Goal: Check status: Check status

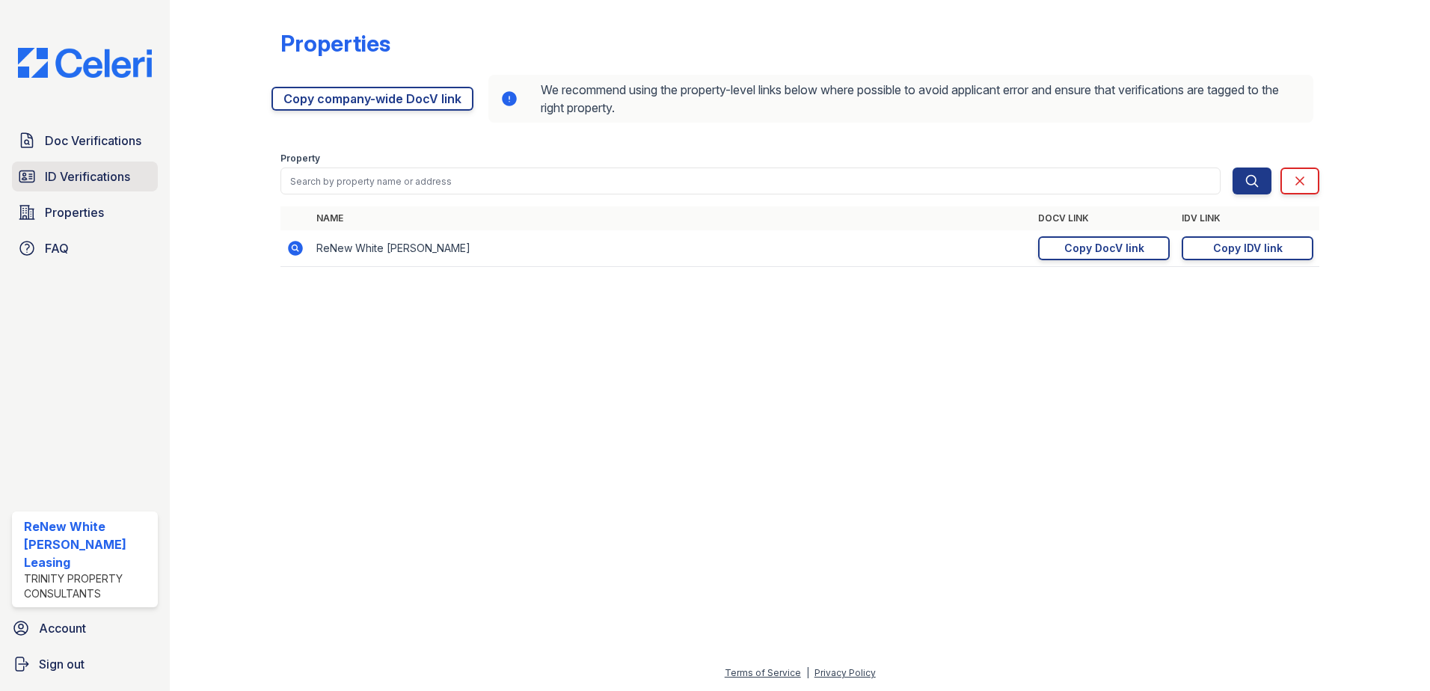
click at [79, 191] on link "ID Verifications" at bounding box center [85, 177] width 146 height 30
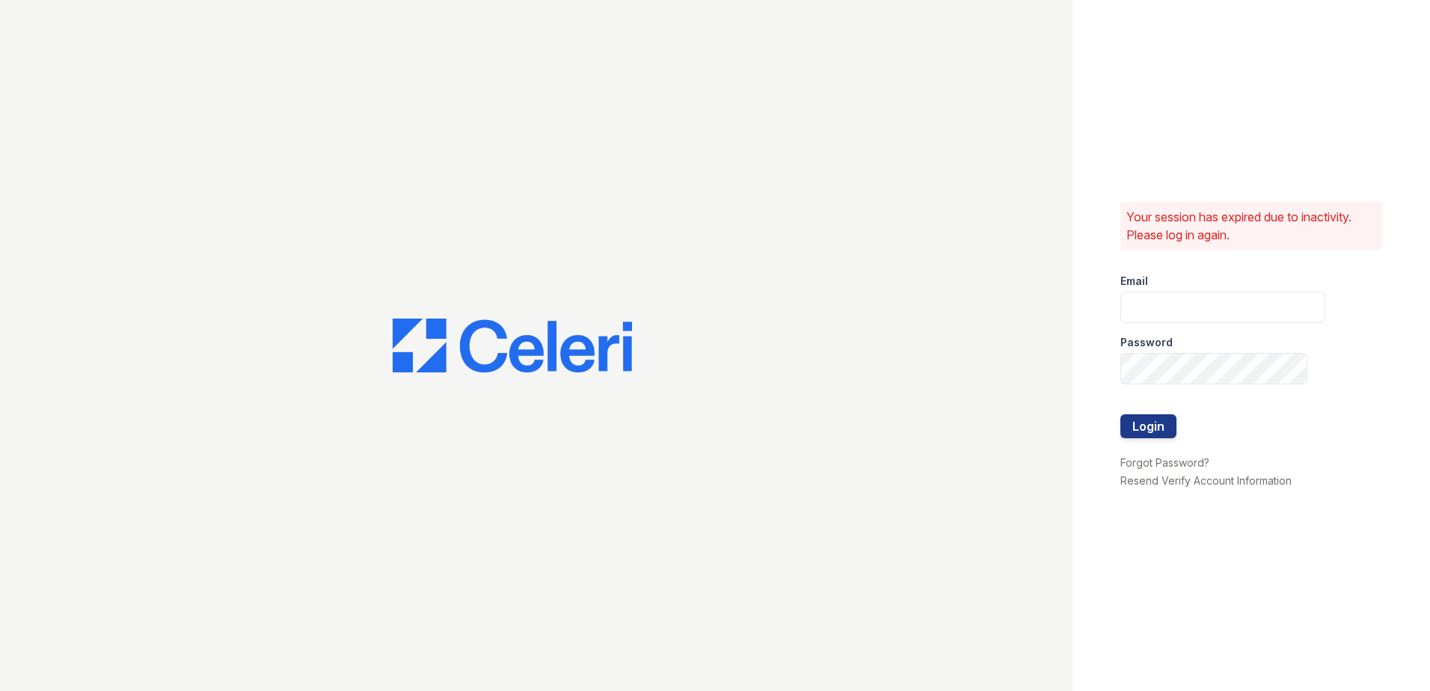
type input "renewwhitemarsh@trinity-pm.com"
click at [1128, 436] on button "Login" at bounding box center [1148, 426] width 56 height 24
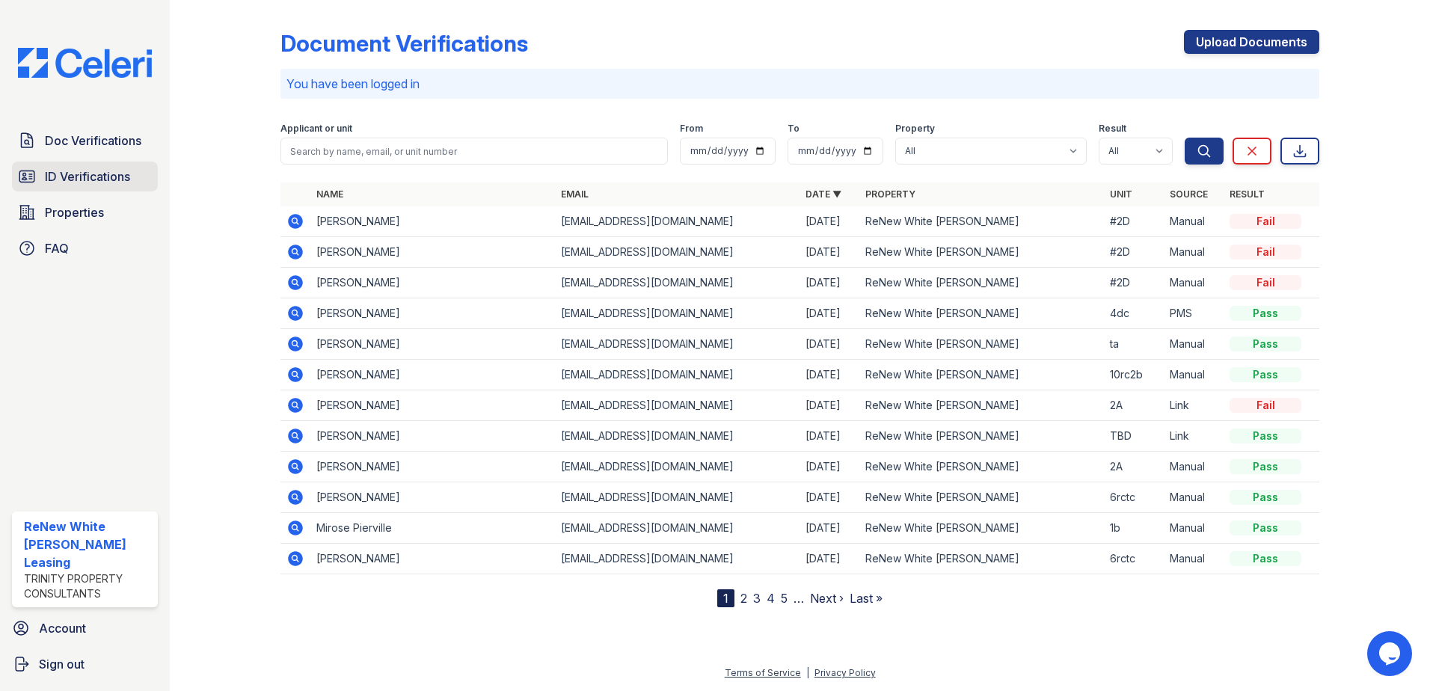
click at [86, 180] on span "ID Verifications" at bounding box center [87, 176] width 85 height 18
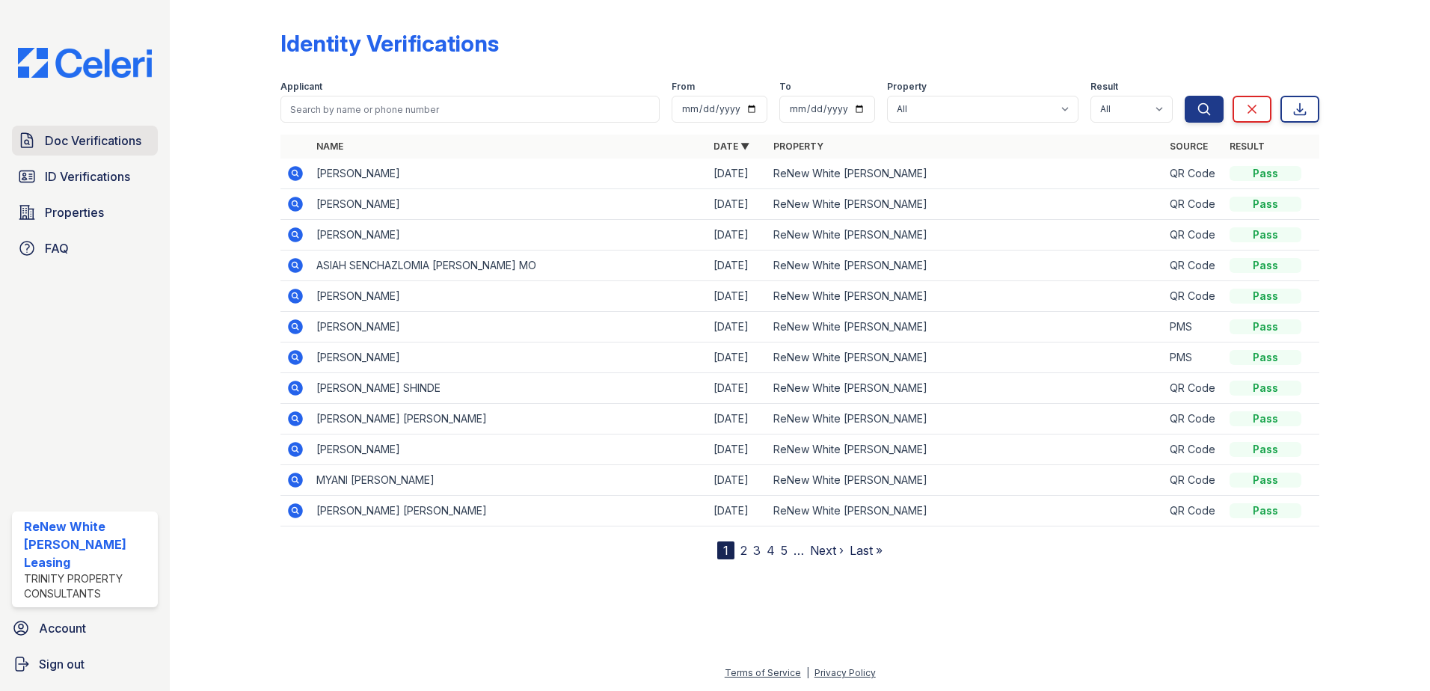
click at [126, 145] on span "Doc Verifications" at bounding box center [93, 141] width 96 height 18
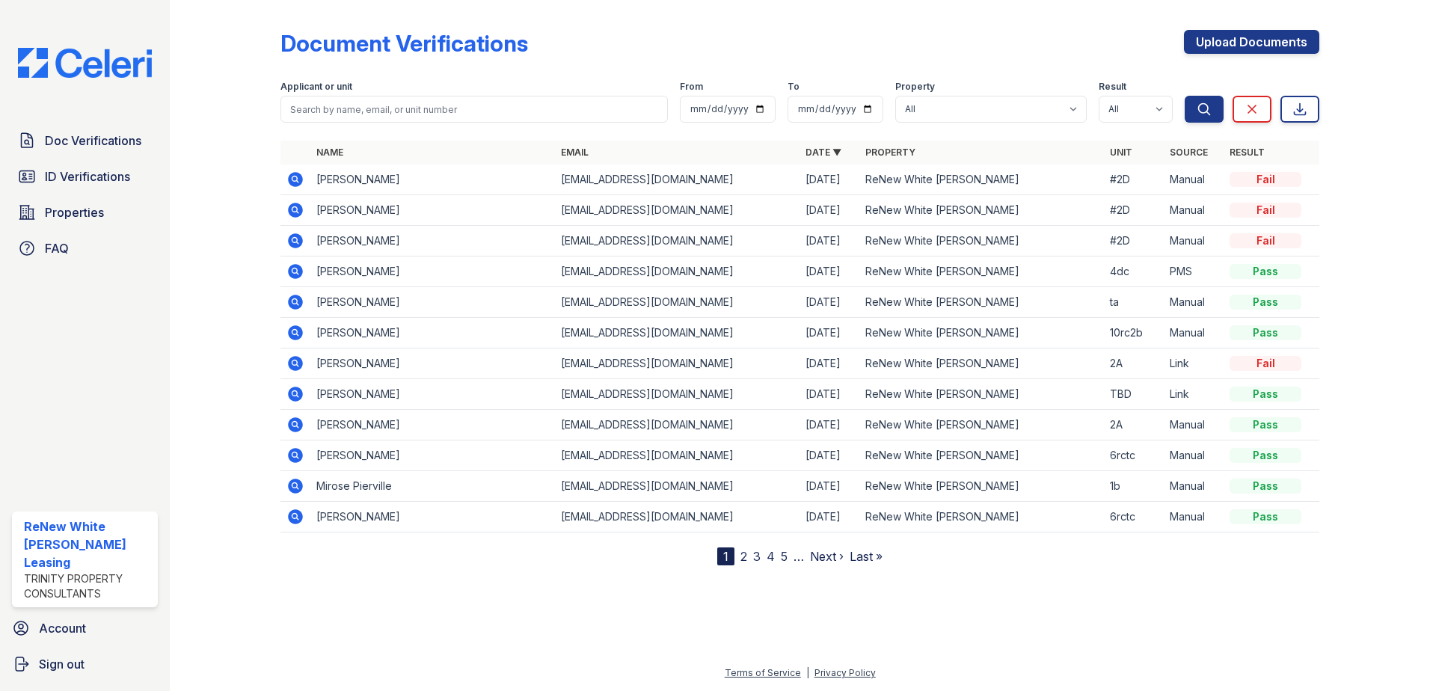
click at [289, 391] on icon at bounding box center [295, 394] width 15 height 15
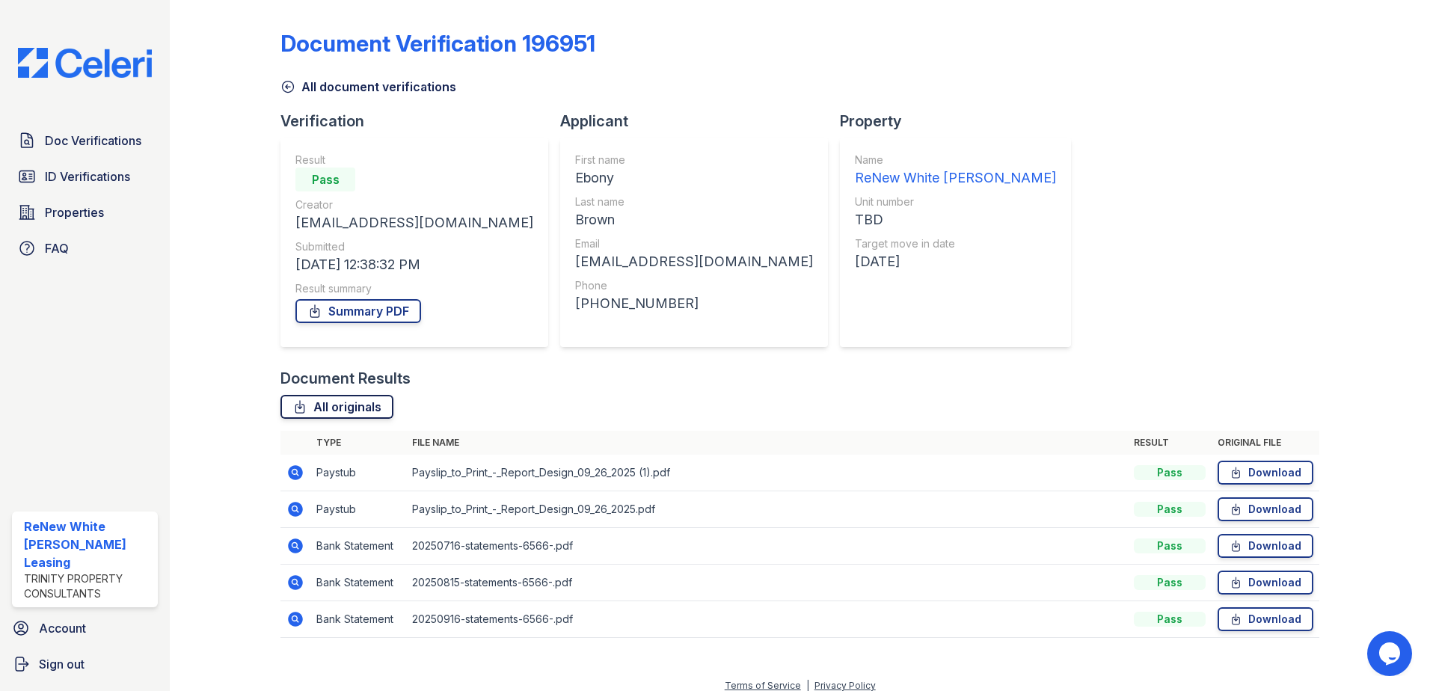
scroll to position [13, 0]
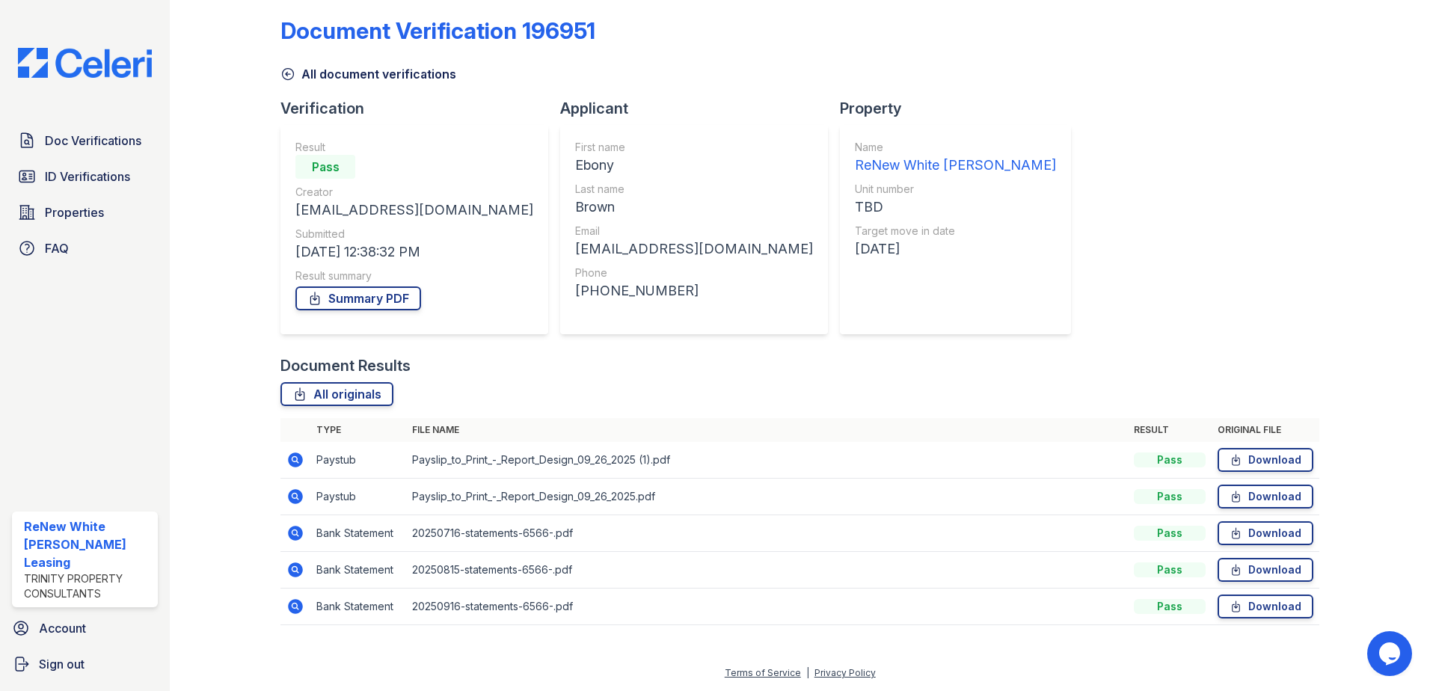
click at [292, 469] on td at bounding box center [295, 460] width 30 height 37
click at [293, 455] on icon at bounding box center [295, 459] width 15 height 15
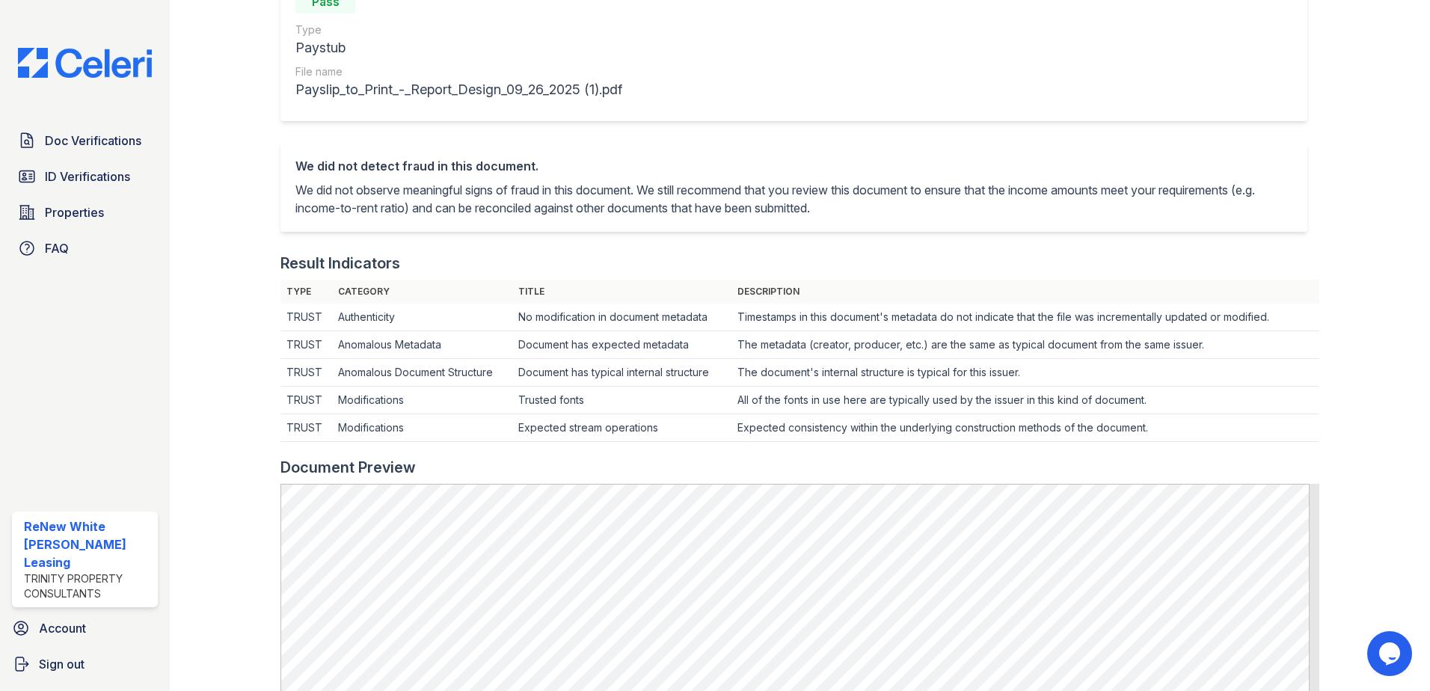
scroll to position [150, 0]
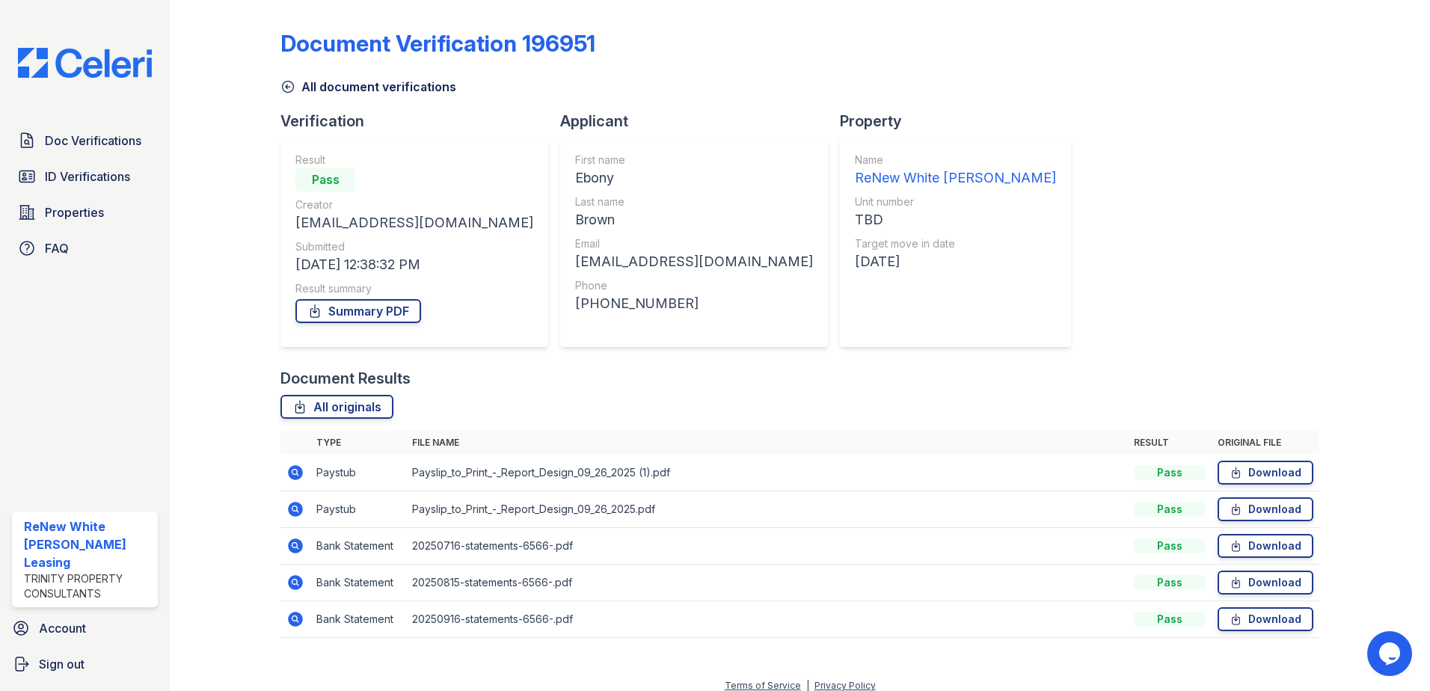
click at [298, 510] on icon at bounding box center [295, 509] width 15 height 15
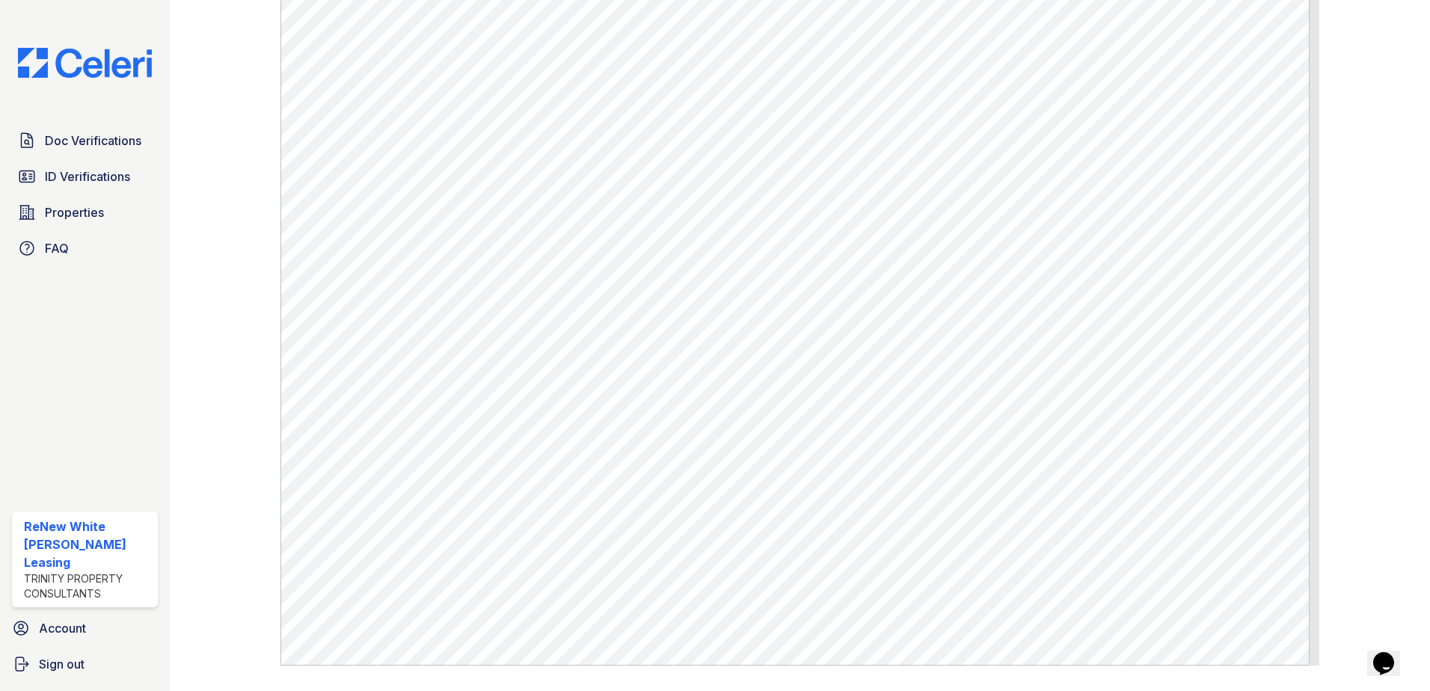
scroll to position [745, 0]
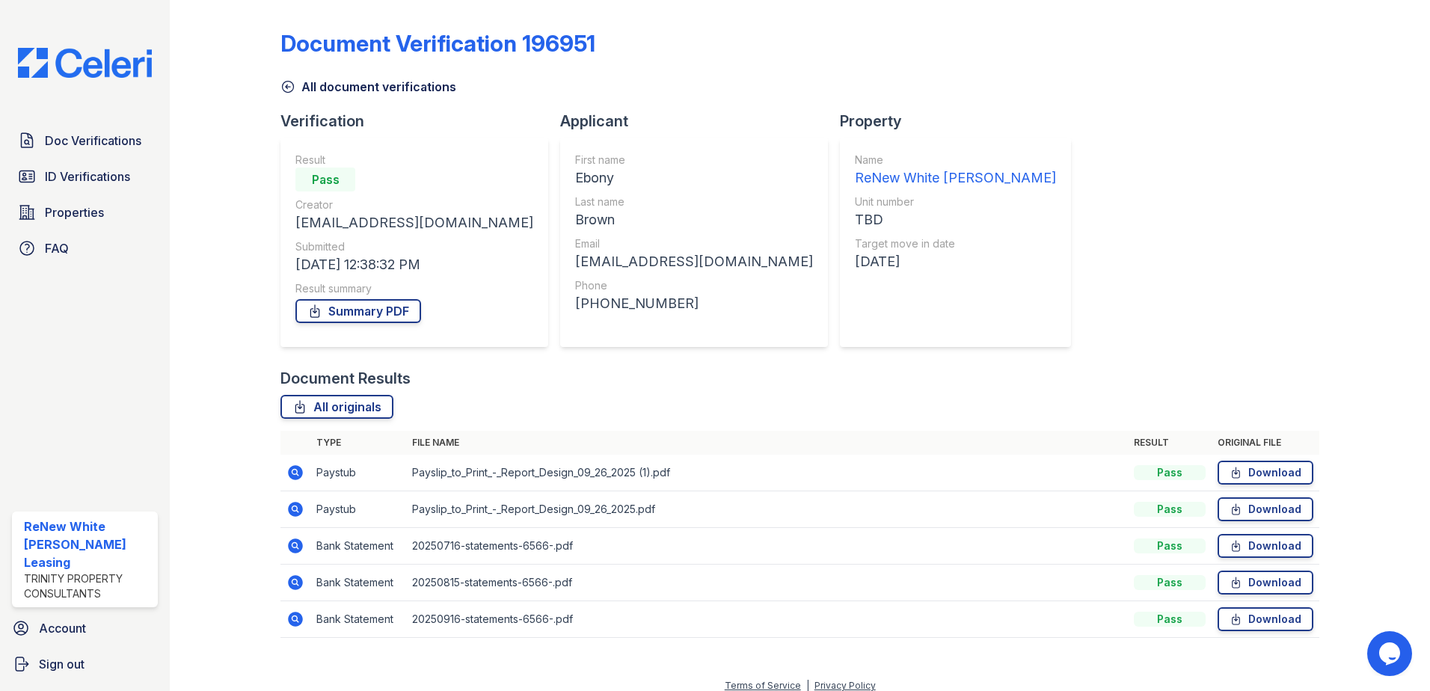
click at [298, 544] on icon at bounding box center [295, 545] width 15 height 15
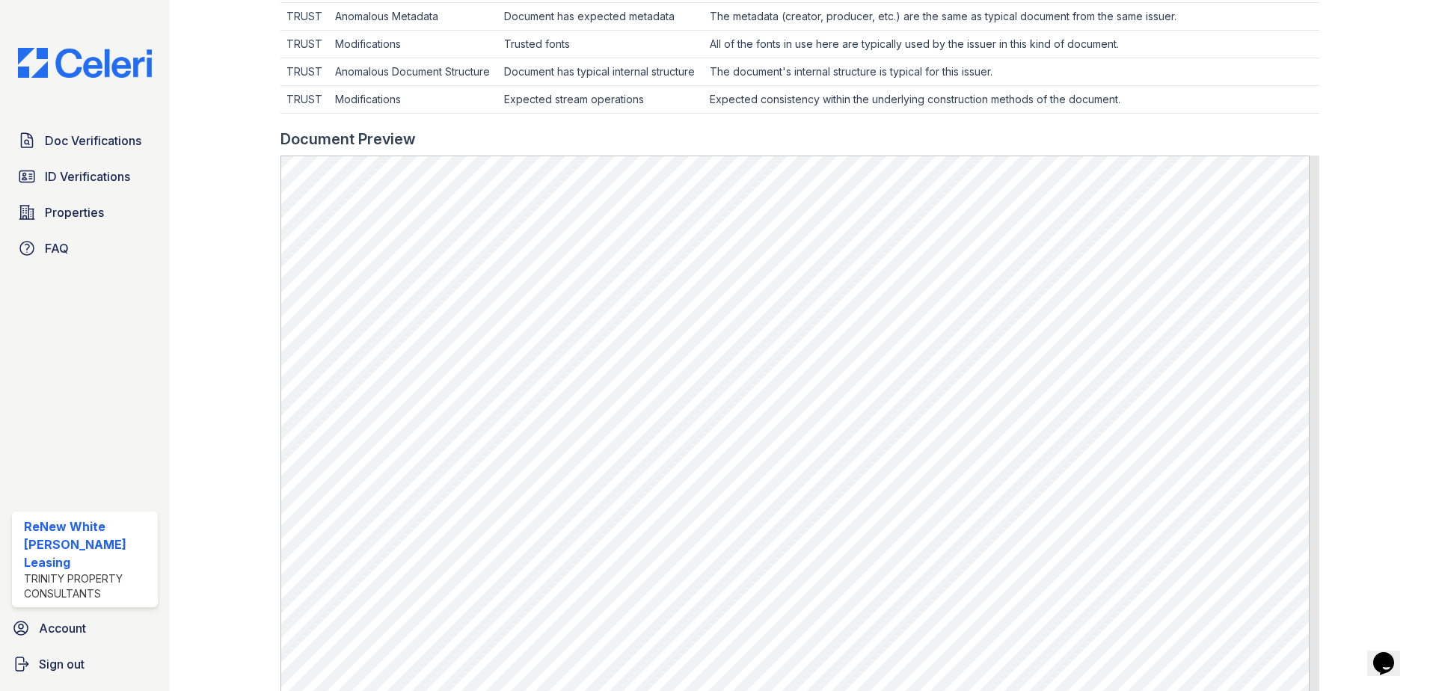
scroll to position [598, 0]
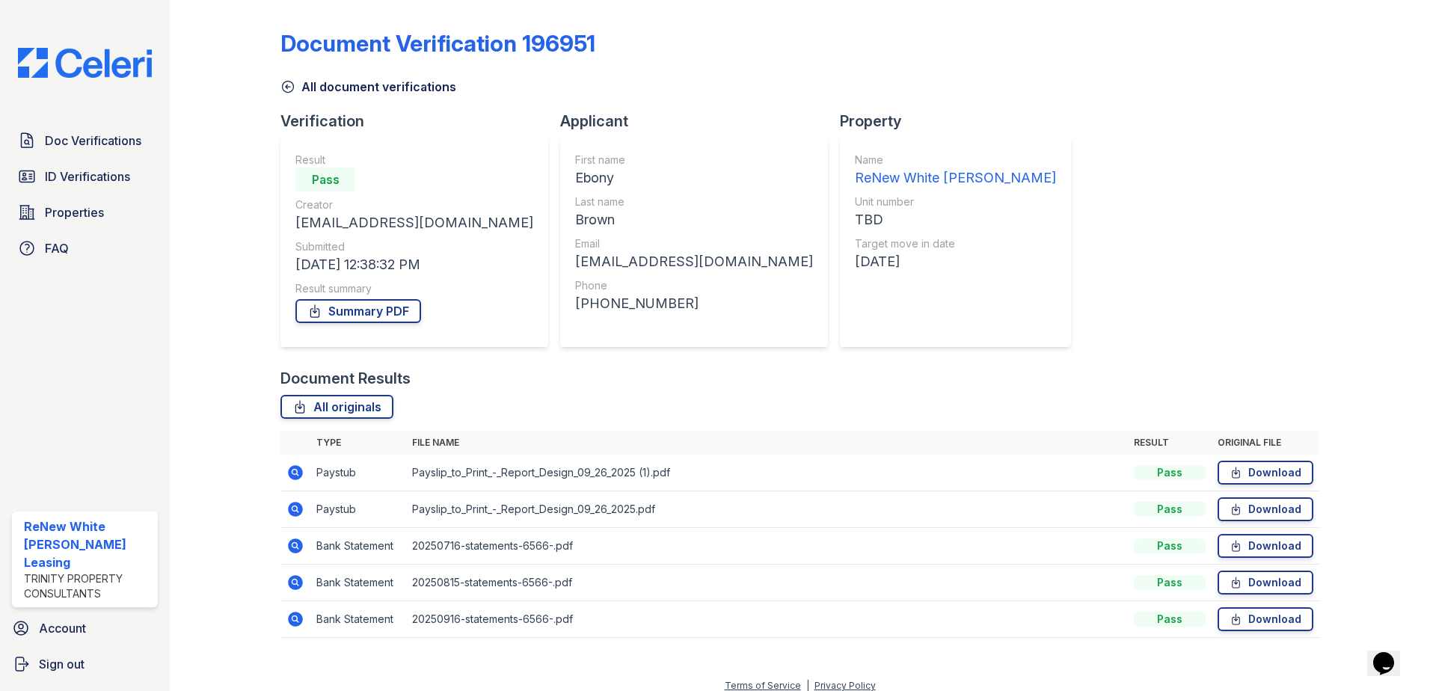
click at [294, 591] on icon at bounding box center [295, 582] width 18 height 18
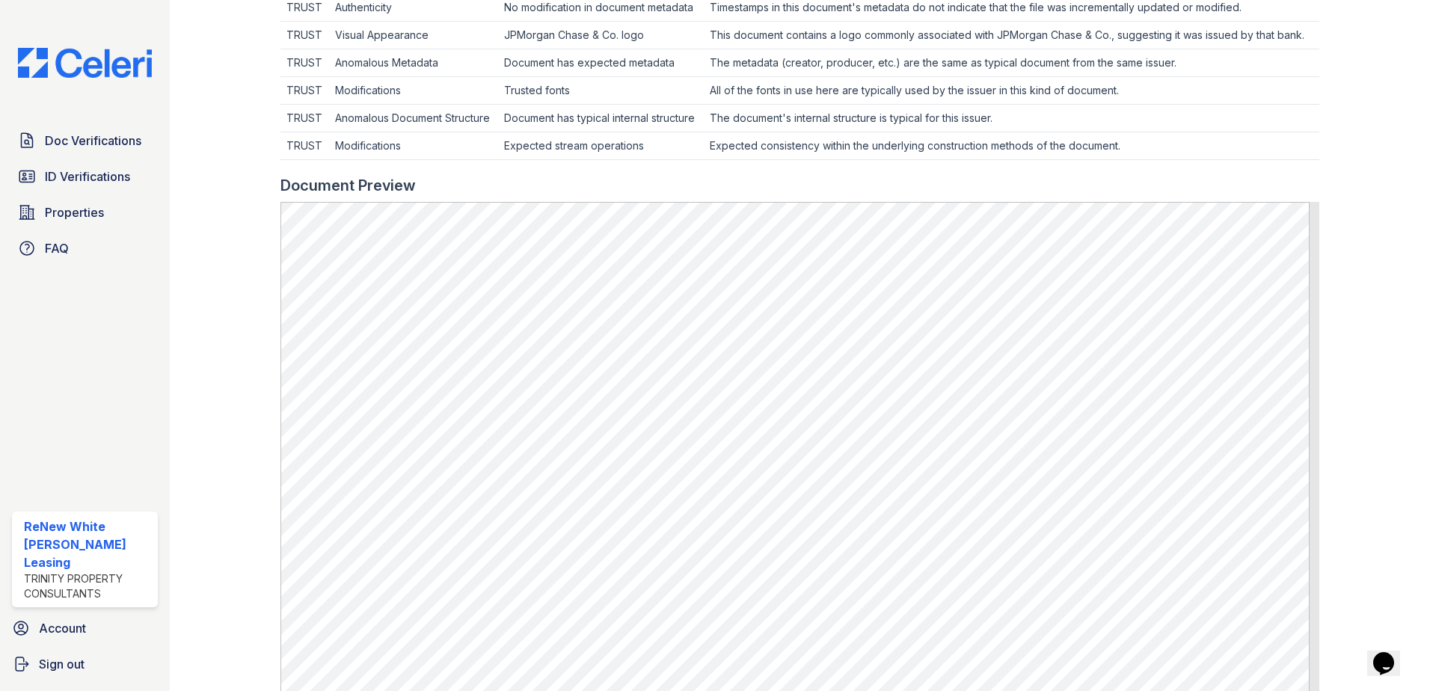
scroll to position [523, 0]
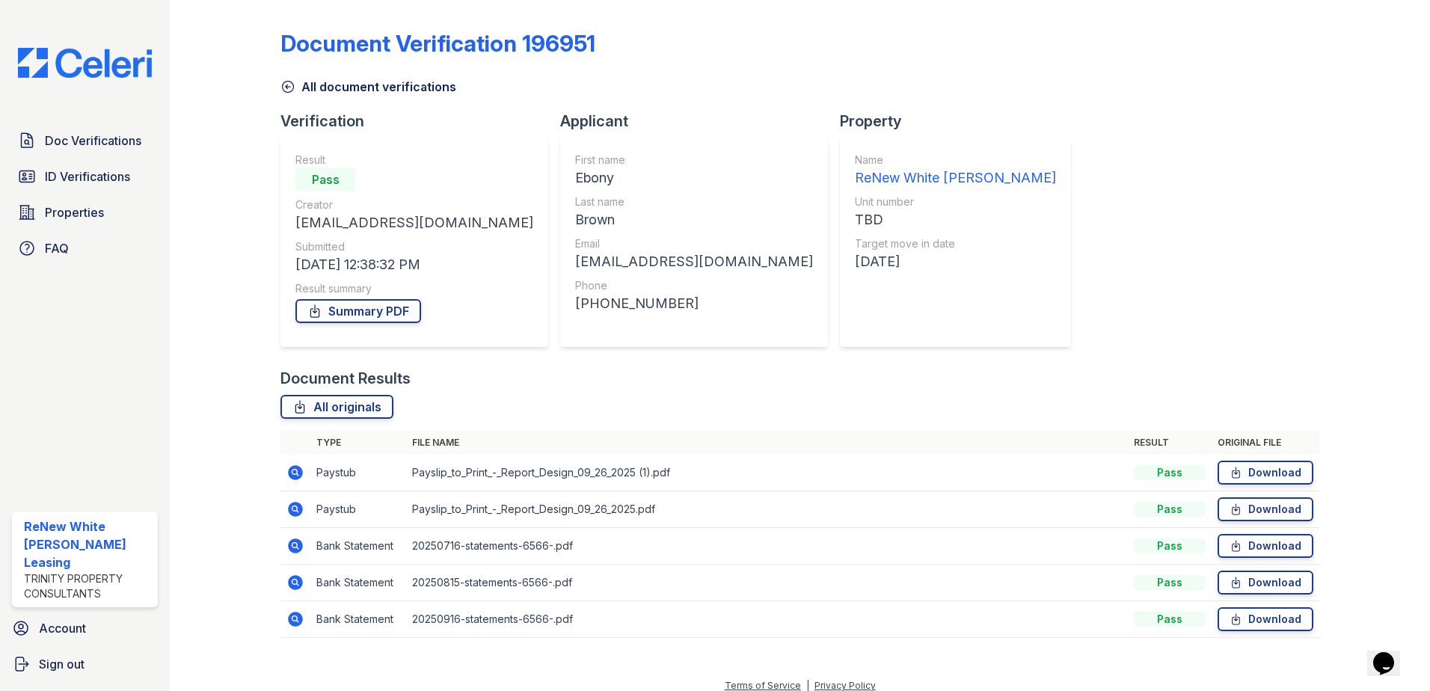
click at [293, 625] on icon at bounding box center [295, 619] width 15 height 15
click at [290, 473] on icon at bounding box center [295, 472] width 15 height 15
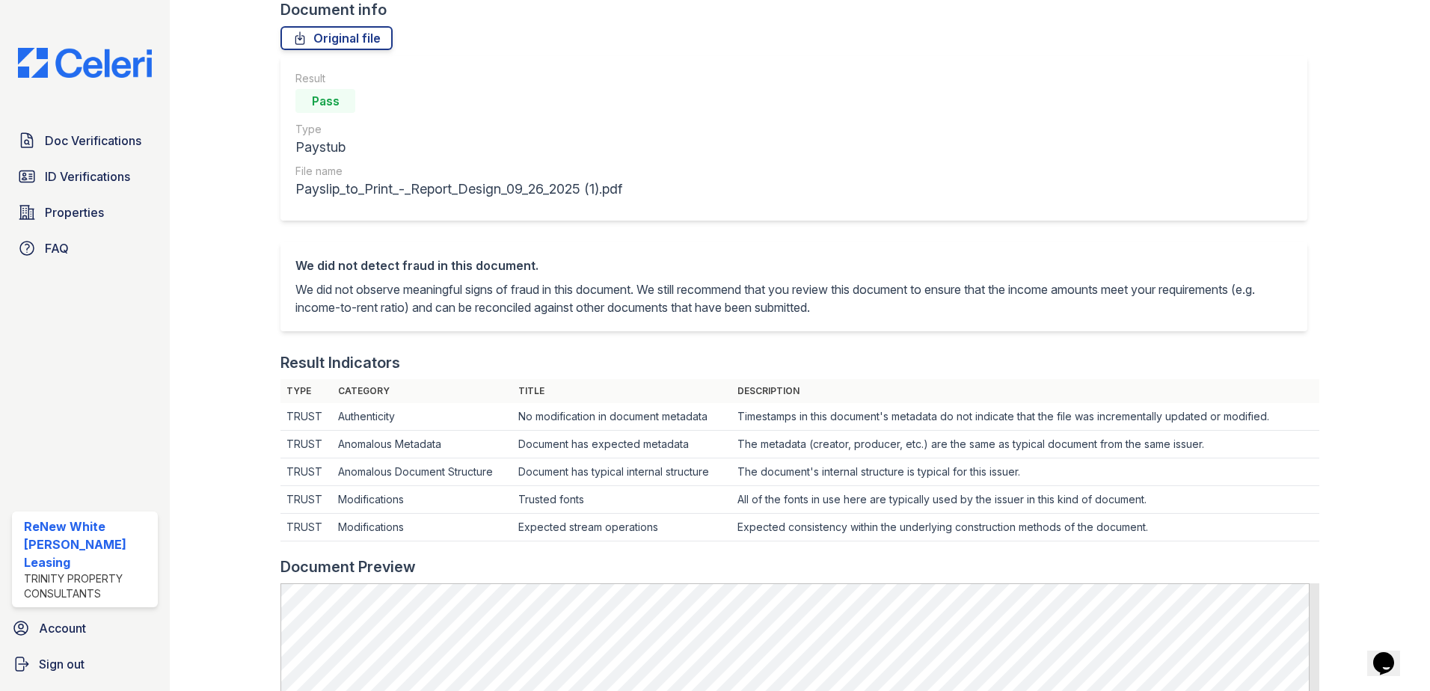
scroll to position [299, 0]
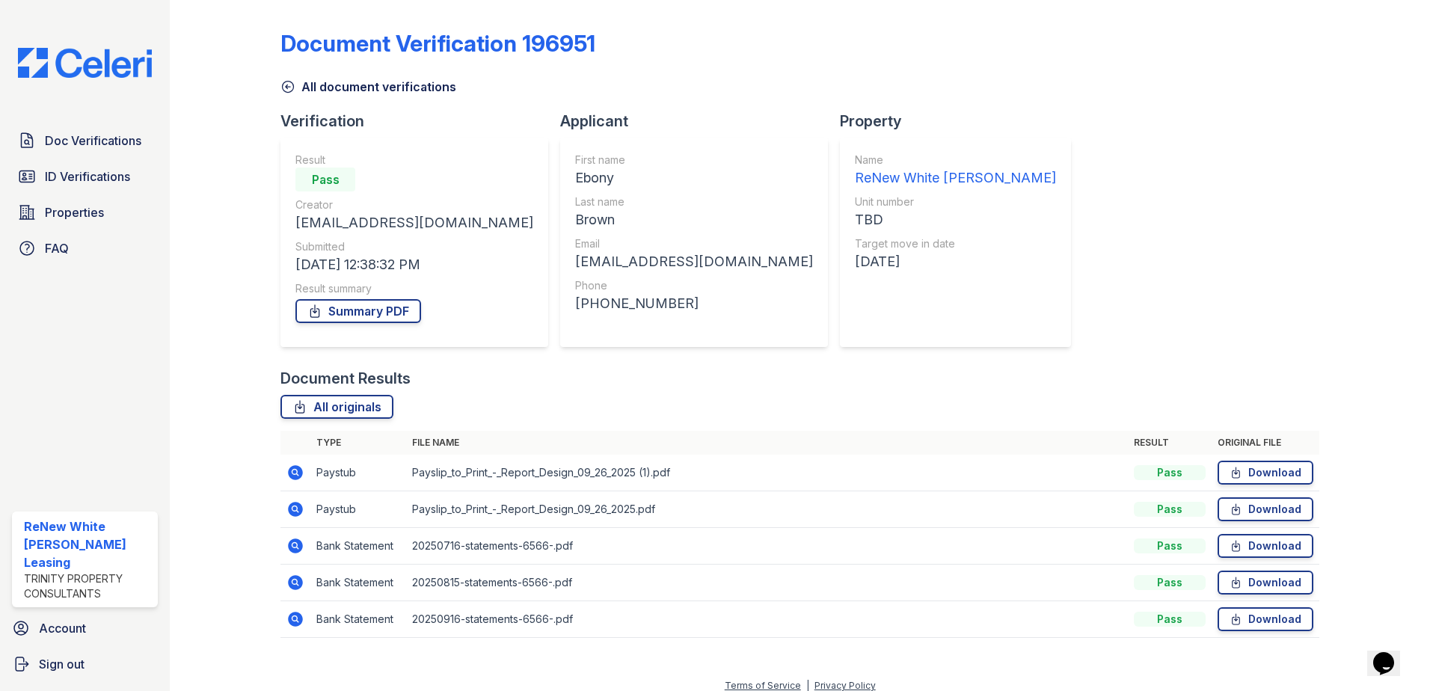
click at [295, 506] on icon at bounding box center [295, 509] width 18 height 18
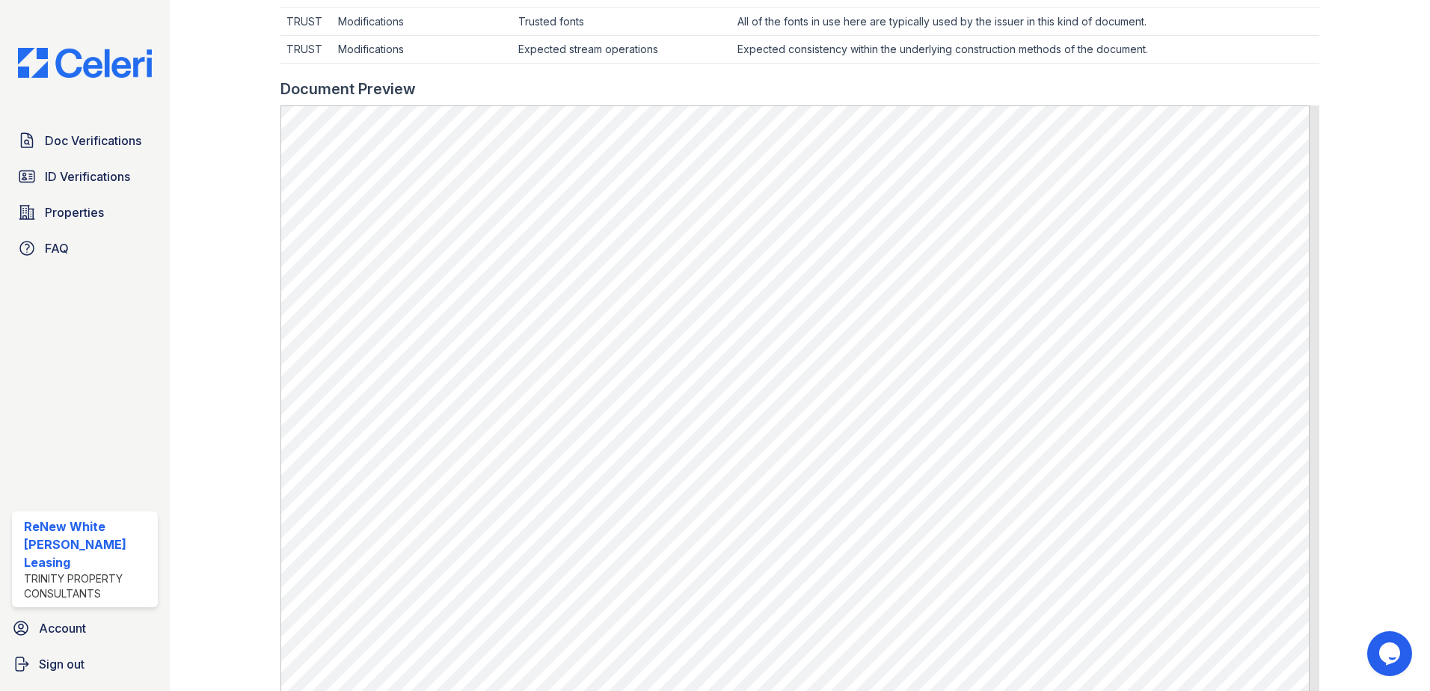
scroll to position [598, 0]
